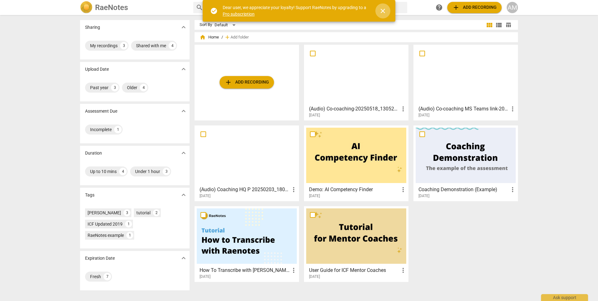
click at [382, 9] on span "close" at bounding box center [383, 11] width 8 height 8
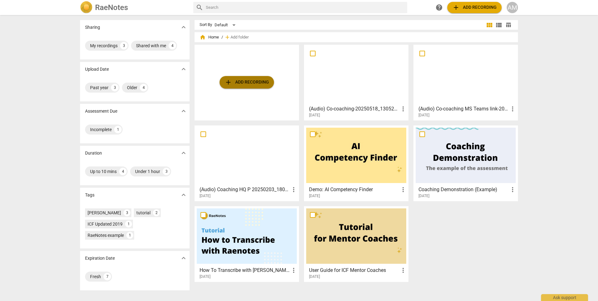
click at [248, 82] on span "add Add recording" at bounding box center [247, 83] width 44 height 8
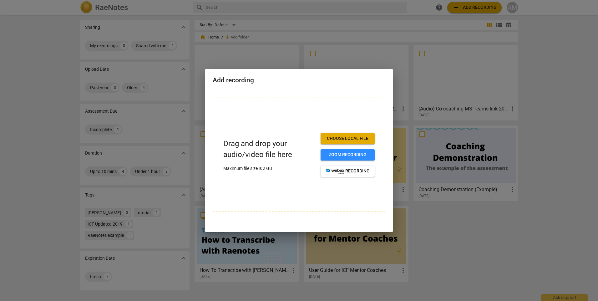
click at [342, 140] on span "Choose local file" at bounding box center [348, 138] width 44 height 6
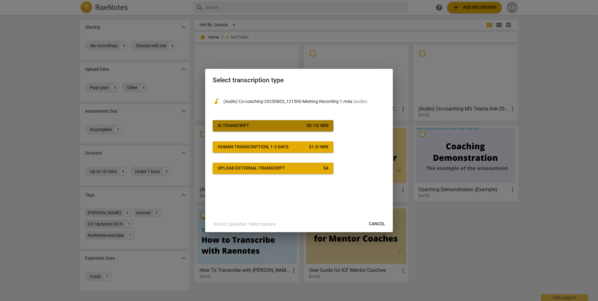
click at [267, 125] on span "AI Transcript $ 0.15 / min" at bounding box center [273, 126] width 111 height 6
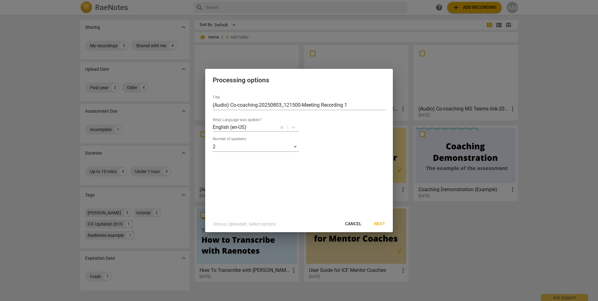
click at [378, 219] on div "Processing options Title (Audio) Co-coaching-20250803_121500-Meeting Recording …" at bounding box center [299, 151] width 188 height 164
click at [379, 222] on span "Next" at bounding box center [379, 224] width 11 height 6
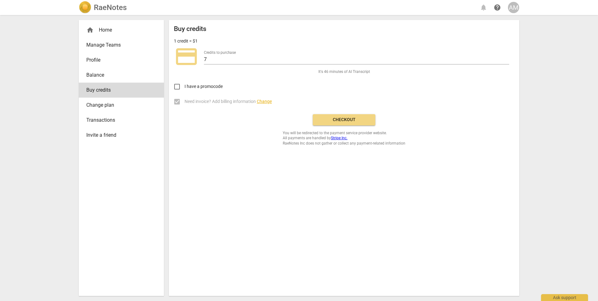
click at [338, 118] on span "Checkout" at bounding box center [344, 120] width 53 height 6
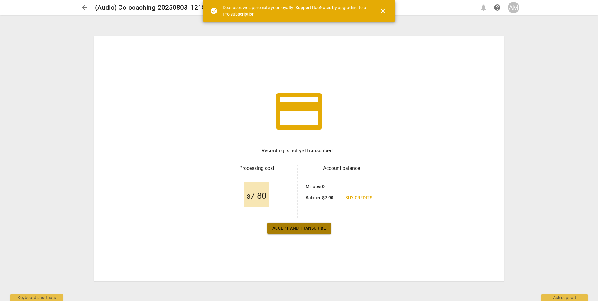
click at [303, 227] on span "Accept and transcribe" at bounding box center [298, 228] width 53 height 6
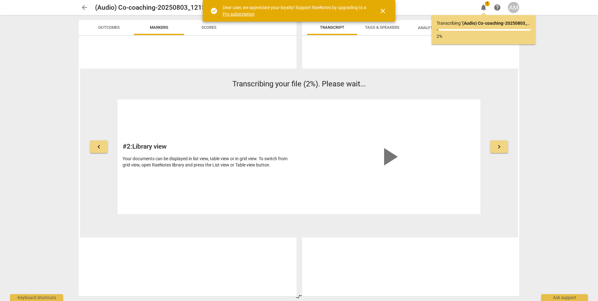
click at [385, 9] on span "close" at bounding box center [383, 11] width 8 height 8
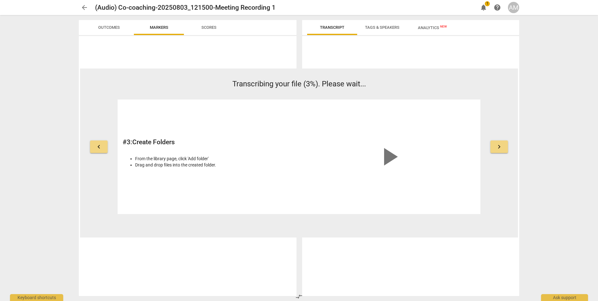
click at [550, 39] on div "arrow_back (Audio) Co-coaching-20250803_121500-Meeting Recording 1 edit notific…" at bounding box center [299, 150] width 598 height 301
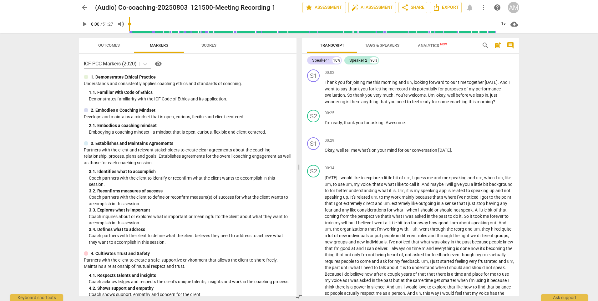
drag, startPoint x: 386, startPoint y: 44, endPoint x: 384, endPoint y: 48, distance: 3.9
click at [386, 45] on span "Tags & Speakers" at bounding box center [382, 45] width 34 height 5
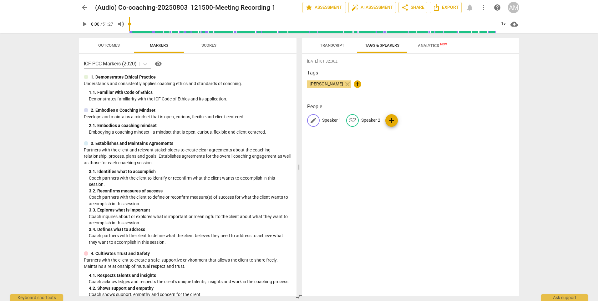
click at [314, 120] on span "edit" at bounding box center [314, 121] width 8 height 8
type input "Coach"
click at [407, 118] on p "Speaker 2" at bounding box center [411, 120] width 19 height 7
type input "X"
type input "Client"
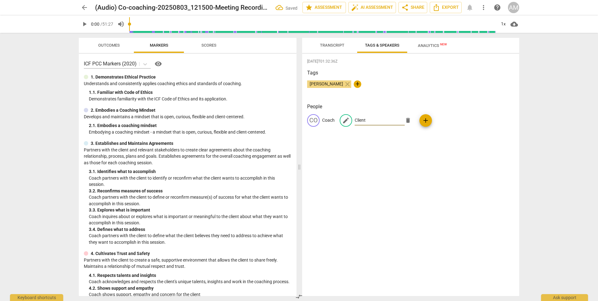
click at [421, 164] on div "2025-08-10T01:32:36Z Tags Annette Montgomery close + People CO Coach edit Clien…" at bounding box center [410, 175] width 217 height 242
click at [423, 44] on span "Analytics New" at bounding box center [432, 45] width 29 height 5
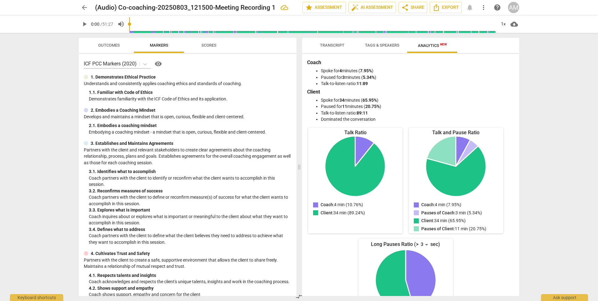
click at [332, 43] on span "Transcript" at bounding box center [332, 45] width 24 height 5
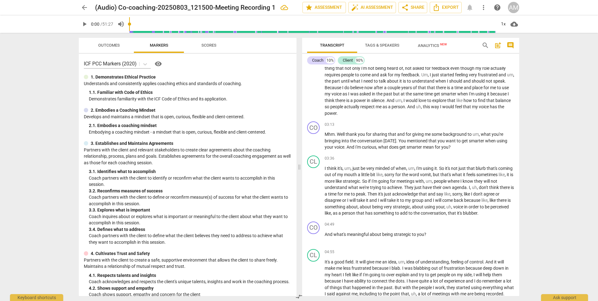
scroll to position [188, 0]
click at [105, 46] on span "Outcomes" at bounding box center [109, 45] width 22 height 5
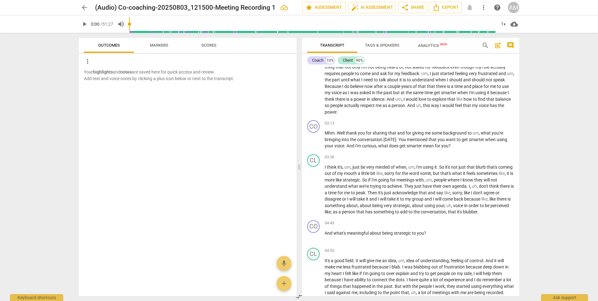
click at [211, 46] on span "Scores" at bounding box center [208, 45] width 15 height 5
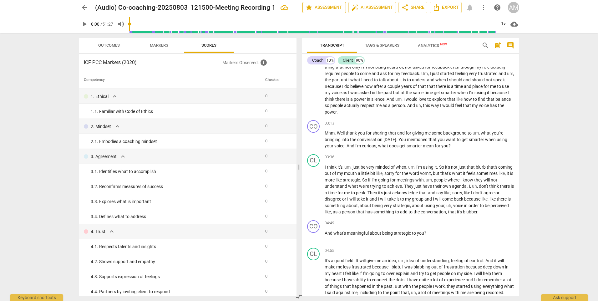
click at [327, 6] on span "star Assessment" at bounding box center [324, 8] width 38 height 8
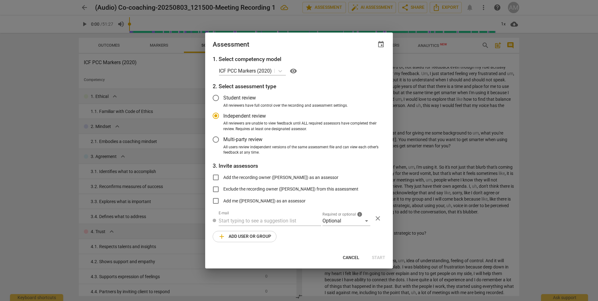
radio input "false"
click at [213, 99] on input "Student review" at bounding box center [215, 97] width 15 height 15
radio input "false"
click at [214, 115] on input "Independent review" at bounding box center [215, 115] width 15 height 15
click at [351, 257] on span "Cancel" at bounding box center [351, 258] width 17 height 6
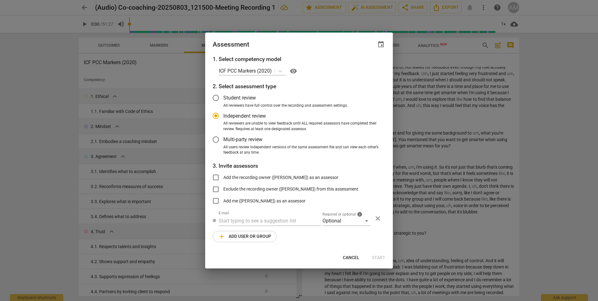
radio input "false"
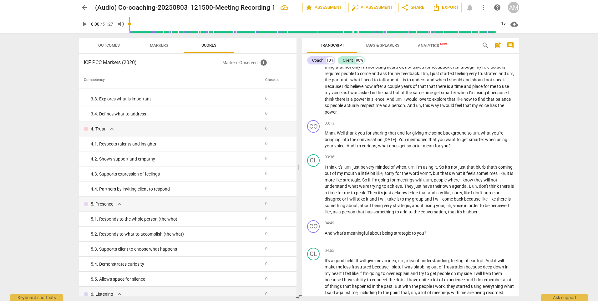
scroll to position [0, 0]
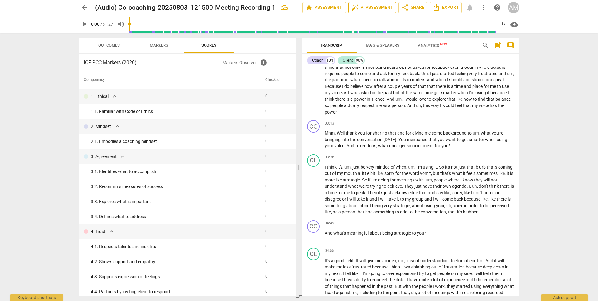
click at [361, 7] on span "auto_fix_high AI Assessment" at bounding box center [372, 8] width 42 height 8
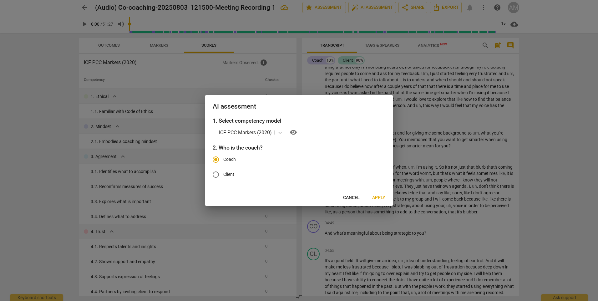
drag, startPoint x: 379, startPoint y: 198, endPoint x: 380, endPoint y: 201, distance: 3.2
click at [379, 198] on span "Apply" at bounding box center [378, 198] width 13 height 6
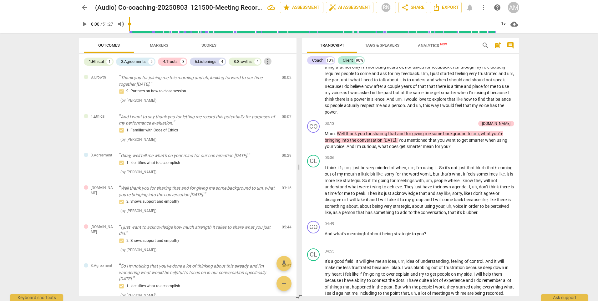
click at [270, 63] on span "more_vert" at bounding box center [268, 62] width 8 height 8
click at [263, 47] on div at bounding box center [299, 150] width 598 height 301
click at [208, 44] on span "Scores" at bounding box center [208, 45] width 15 height 5
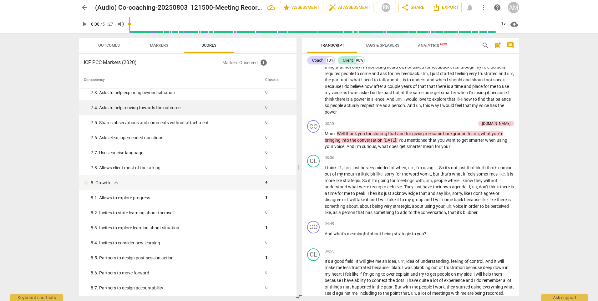
scroll to position [499, 0]
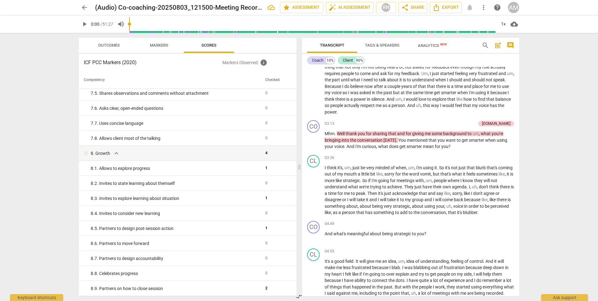
click at [161, 48] on span "Markers" at bounding box center [158, 45] width 33 height 8
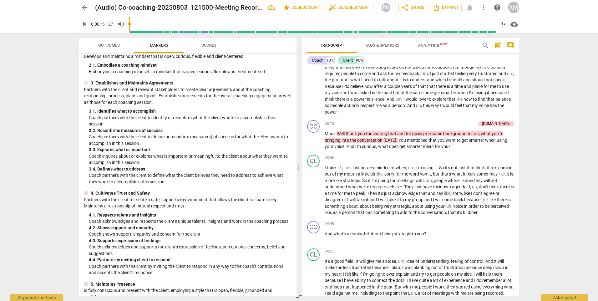
scroll to position [94, 0]
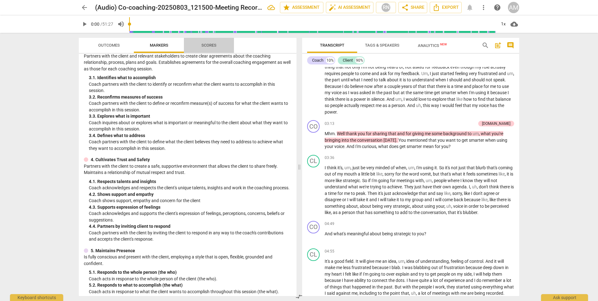
click at [202, 47] on span "Scores" at bounding box center [208, 45] width 15 height 5
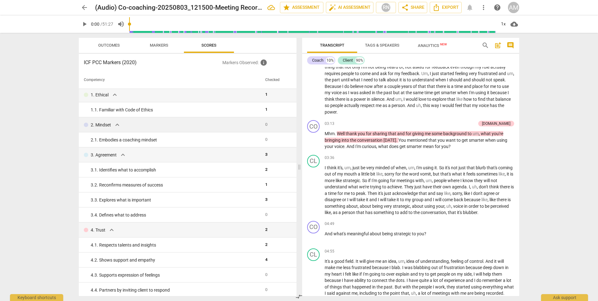
scroll to position [0, 0]
click at [164, 45] on span "Markers" at bounding box center [159, 45] width 18 height 5
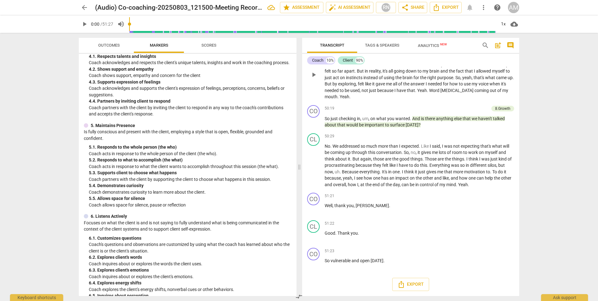
scroll to position [3671, 0]
click at [360, 205] on span "Emma" at bounding box center [372, 205] width 33 height 5
drag, startPoint x: 357, startPoint y: 205, endPoint x: 366, endPoint y: 204, distance: 8.8
click at [366, 204] on span "Emma" at bounding box center [372, 205] width 33 height 5
click at [388, 197] on span "keyboard_arrow_down" at bounding box center [389, 198] width 8 height 8
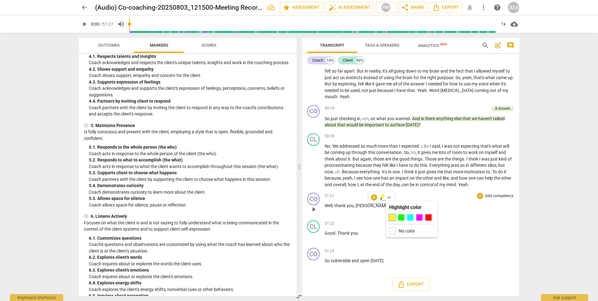
click at [474, 201] on div "51:21 + Add competency keyboard_arrow_right Well , thank you , Emma ." at bounding box center [420, 204] width 190 height 23
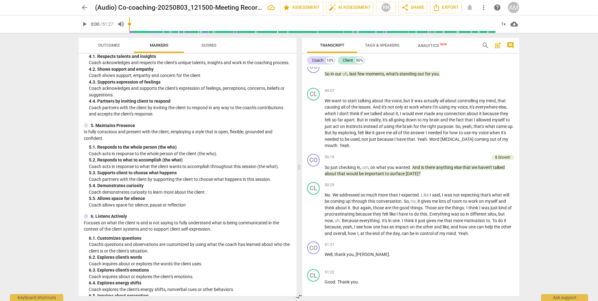
click at [431, 44] on span "Analytics New" at bounding box center [432, 45] width 29 height 5
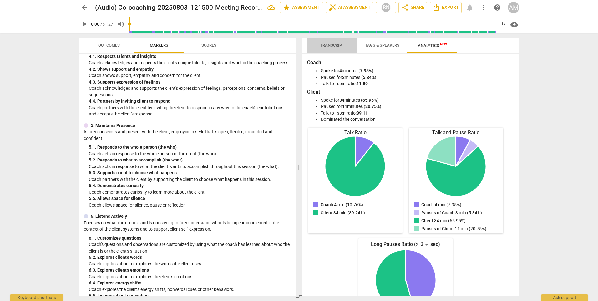
click at [339, 41] on span "Transcript" at bounding box center [332, 45] width 39 height 8
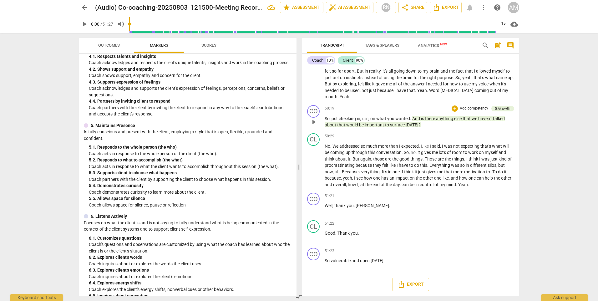
scroll to position [3671, 0]
drag, startPoint x: 356, startPoint y: 205, endPoint x: 367, endPoint y: 206, distance: 11.0
click at [367, 206] on span "Emma" at bounding box center [372, 205] width 33 height 5
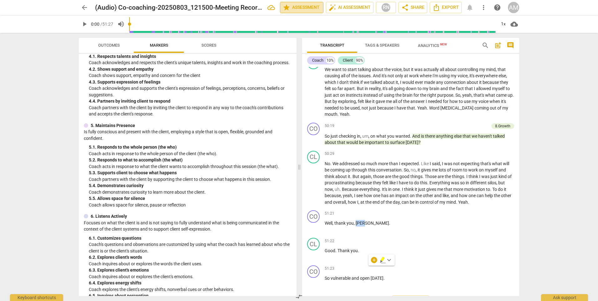
click at [298, 7] on span "star Assessment" at bounding box center [302, 8] width 38 height 8
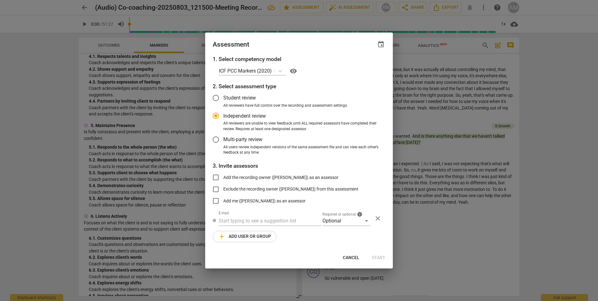
click at [432, 70] on div at bounding box center [299, 150] width 598 height 301
radio input "false"
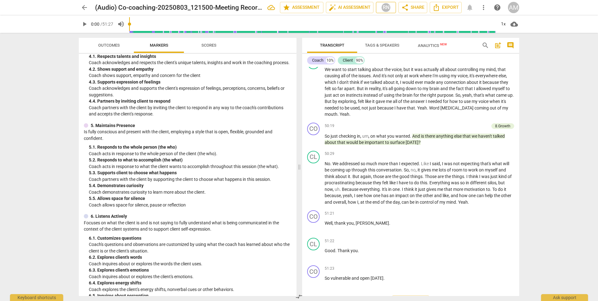
click at [388, 7] on div "RN" at bounding box center [385, 7] width 9 height 9
click at [446, 65] on div at bounding box center [299, 150] width 598 height 301
click at [484, 7] on span "more_vert" at bounding box center [484, 8] width 8 height 8
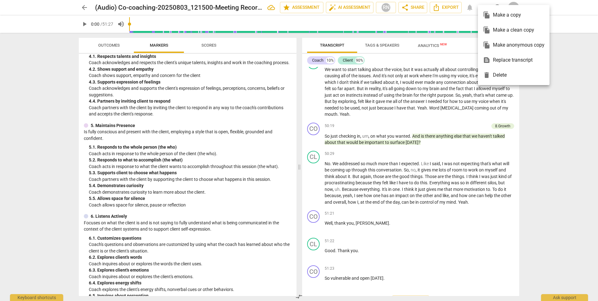
click at [446, 98] on div at bounding box center [299, 150] width 598 height 301
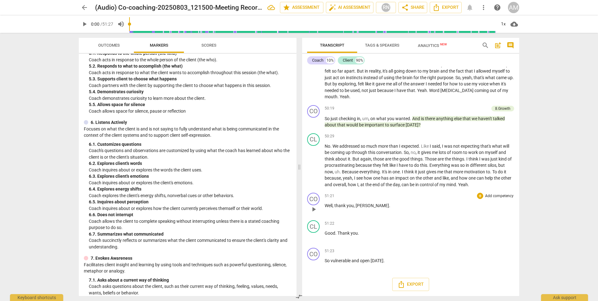
scroll to position [3671, 0]
click at [430, 45] on span "Analytics New" at bounding box center [432, 45] width 29 height 5
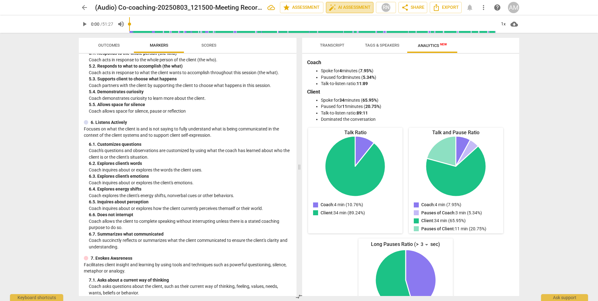
click at [349, 8] on span "auto_fix_high AI Assessment" at bounding box center [350, 8] width 42 height 8
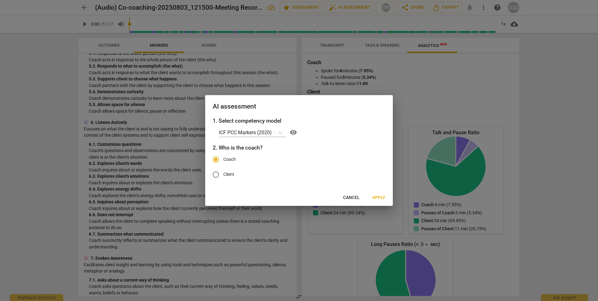
click at [381, 197] on span "Apply" at bounding box center [378, 198] width 13 height 6
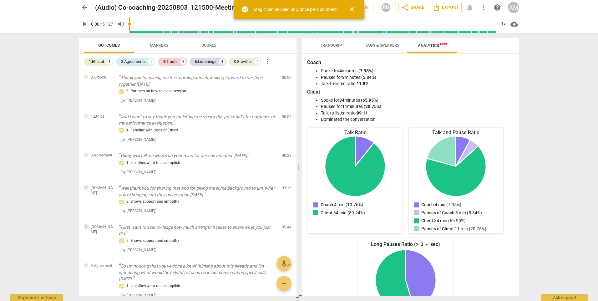
click at [351, 9] on span "close" at bounding box center [352, 10] width 8 height 8
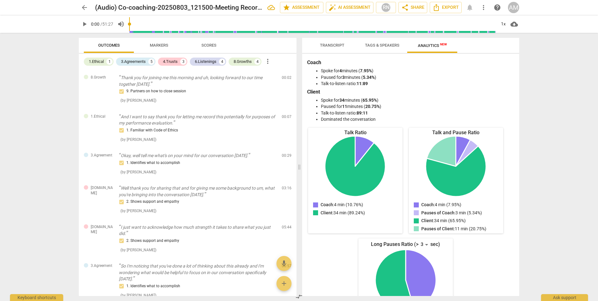
click at [165, 45] on span "Markers" at bounding box center [159, 45] width 18 height 5
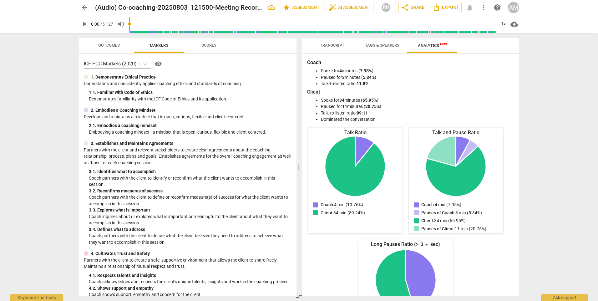
click at [202, 42] on span "Scores" at bounding box center [209, 45] width 30 height 8
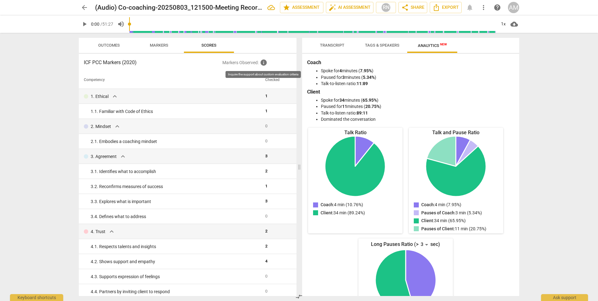
click at [265, 62] on span "info" at bounding box center [264, 63] width 8 height 8
click at [338, 41] on span "Transcript" at bounding box center [332, 45] width 39 height 8
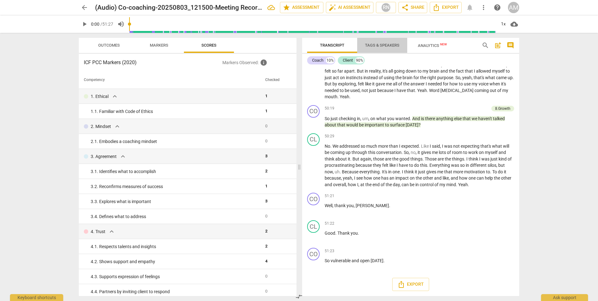
click at [374, 43] on span "Tags & Speakers" at bounding box center [382, 45] width 34 height 5
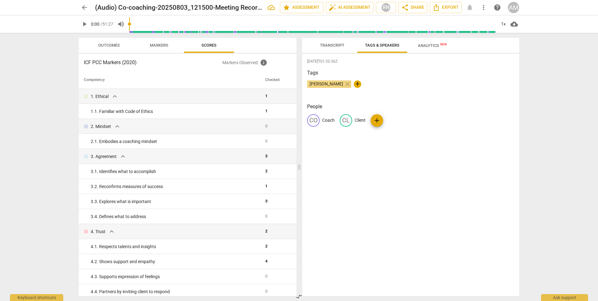
click at [332, 47] on span "Transcript" at bounding box center [332, 45] width 24 height 5
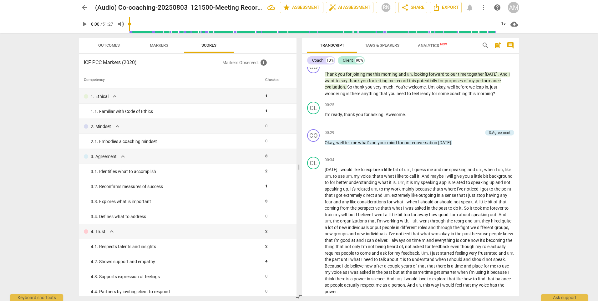
scroll to position [0, 0]
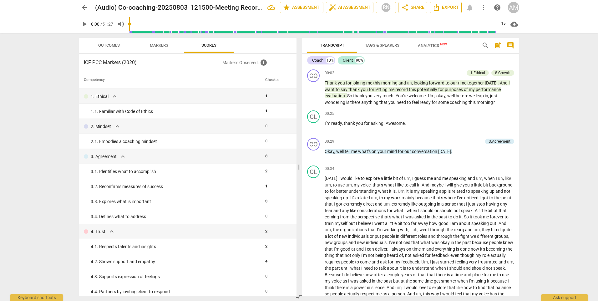
click at [440, 7] on span "Export" at bounding box center [446, 8] width 26 height 8
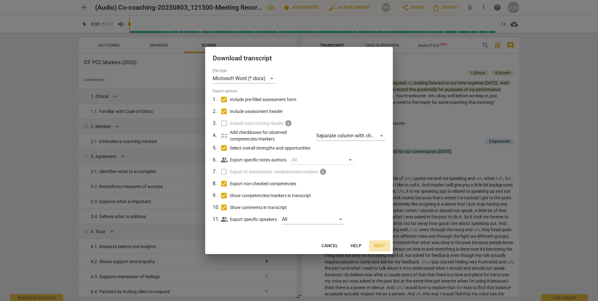
click at [381, 245] on span "Next" at bounding box center [379, 246] width 11 height 6
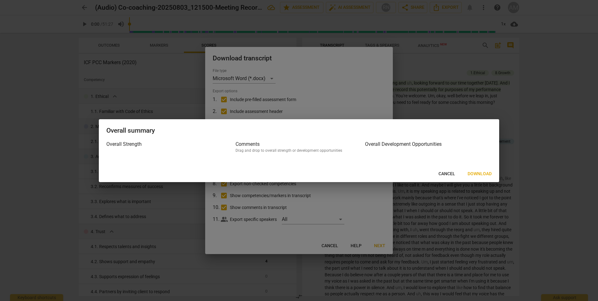
click at [482, 172] on span "Download" at bounding box center [480, 174] width 24 height 6
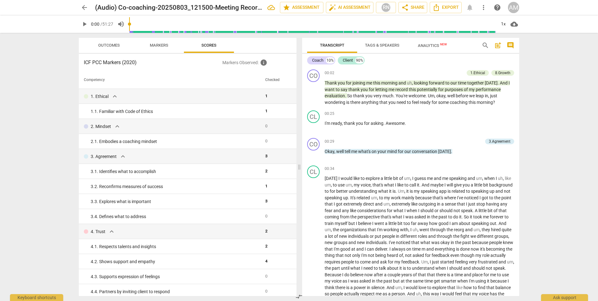
click at [559, 164] on div "arrow_back (Audio) Co-coaching-20250803_121500-Meeting Recording 1 edit star As…" at bounding box center [299, 150] width 598 height 301
click at [542, 73] on div "arrow_back (Audio) Co-coaching-20250803_121500-Meeting Recording 1 edit star As…" at bounding box center [299, 150] width 598 height 301
click at [85, 3] on button "arrow_back" at bounding box center [84, 7] width 11 height 11
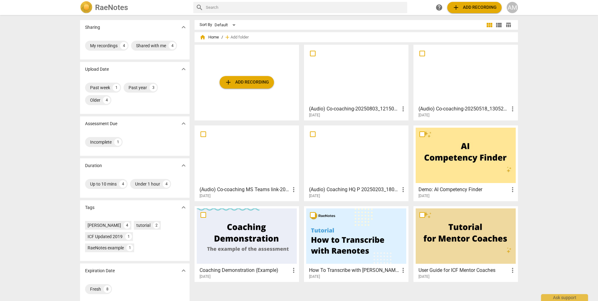
click at [459, 230] on div at bounding box center [466, 235] width 100 height 55
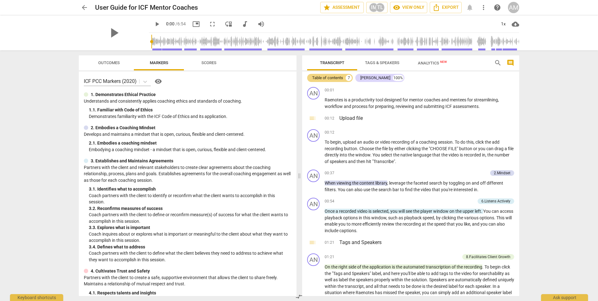
click at [87, 7] on span "arrow_back" at bounding box center [85, 8] width 8 height 8
